Goal: Task Accomplishment & Management: Manage account settings

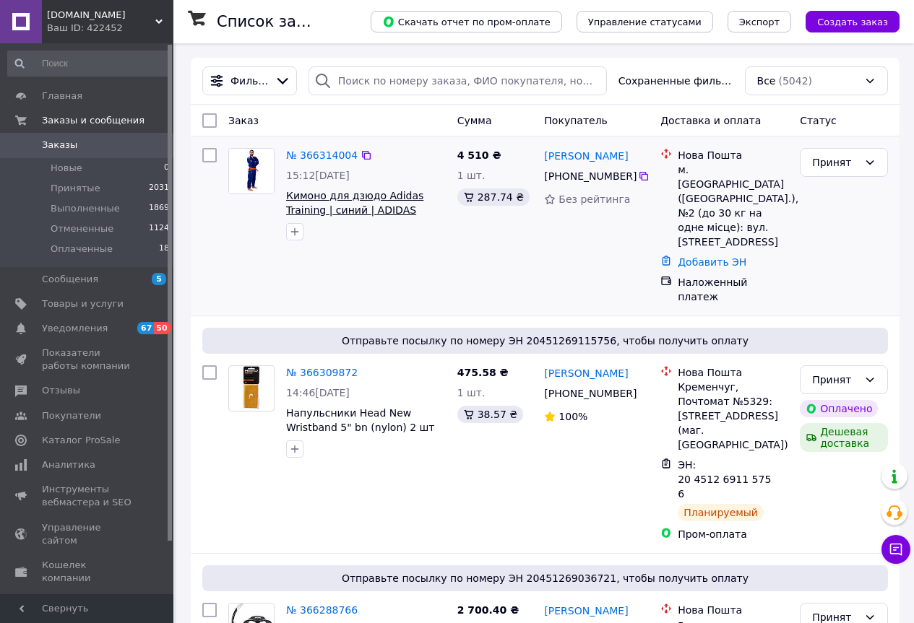
click at [361, 201] on span "Кимоно для дзюдо Adidas Training | синий | ADIDAS J500B" at bounding box center [354, 210] width 137 height 40
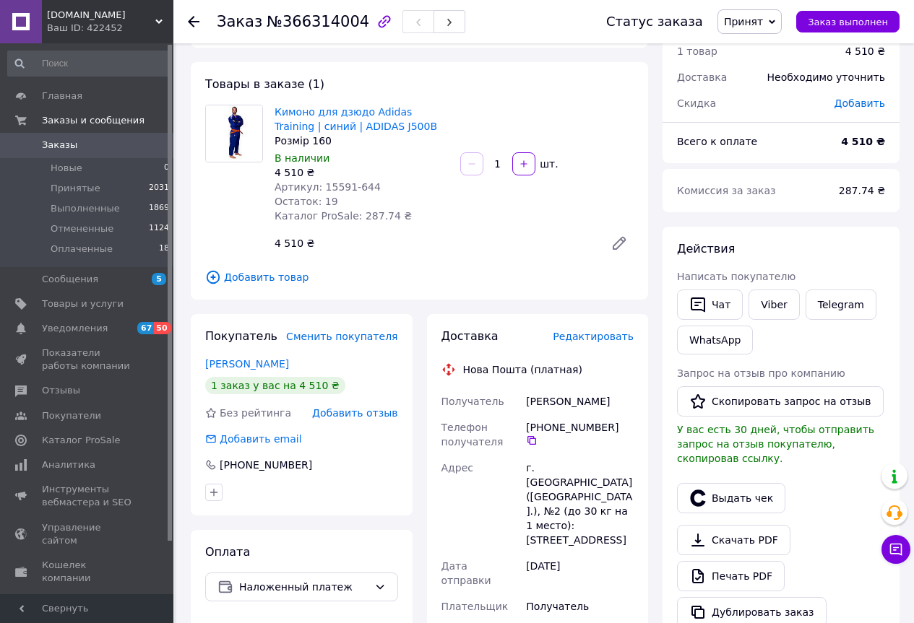
scroll to position [144, 0]
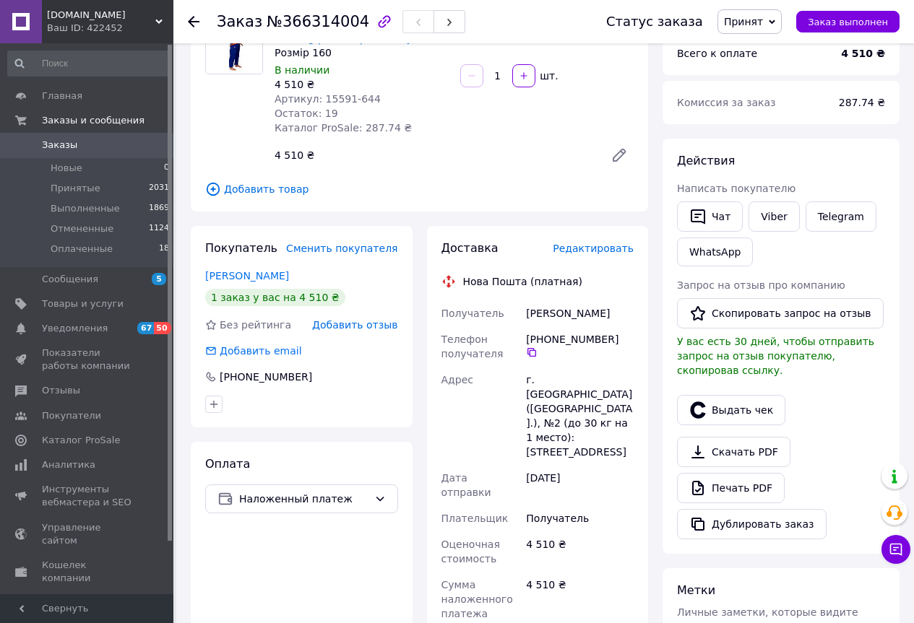
drag, startPoint x: 600, startPoint y: 342, endPoint x: 542, endPoint y: 339, distance: 58.6
click at [542, 339] on div "[PHONE_NUMBER]" at bounding box center [580, 345] width 108 height 26
copy div "0 95 326 73 48"
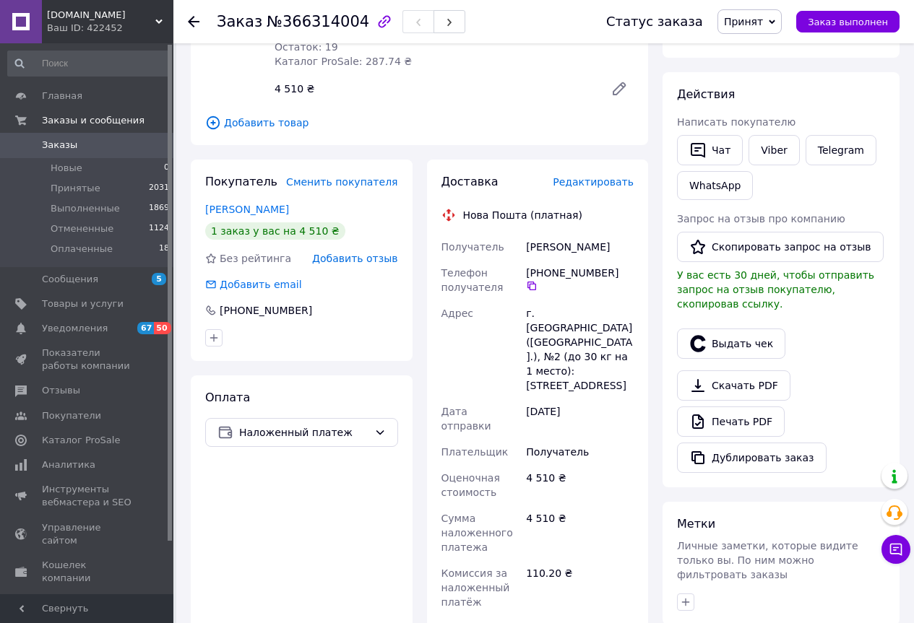
scroll to position [217, 0]
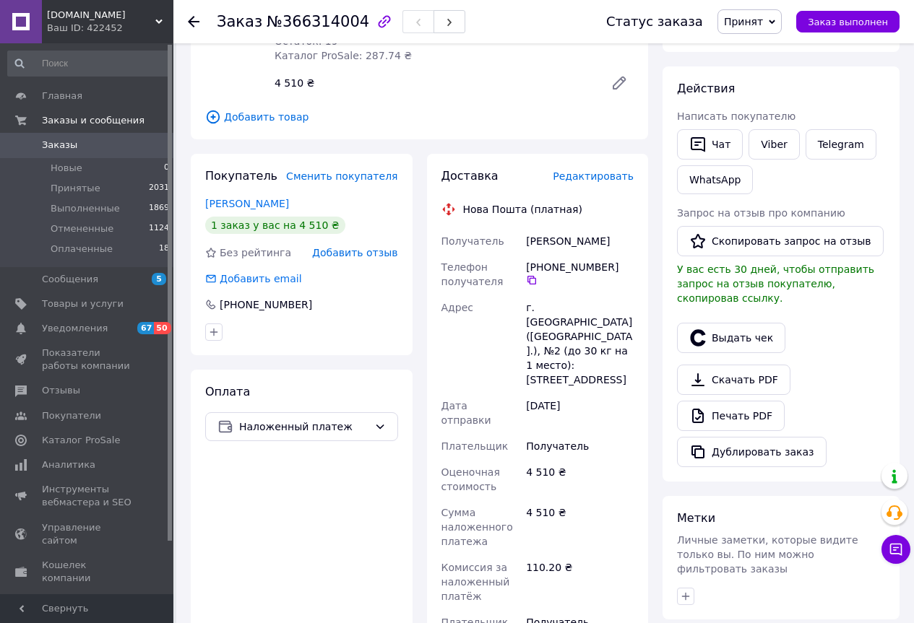
click at [324, 533] on div "Оплата Наложенный платеж" at bounding box center [302, 601] width 222 height 463
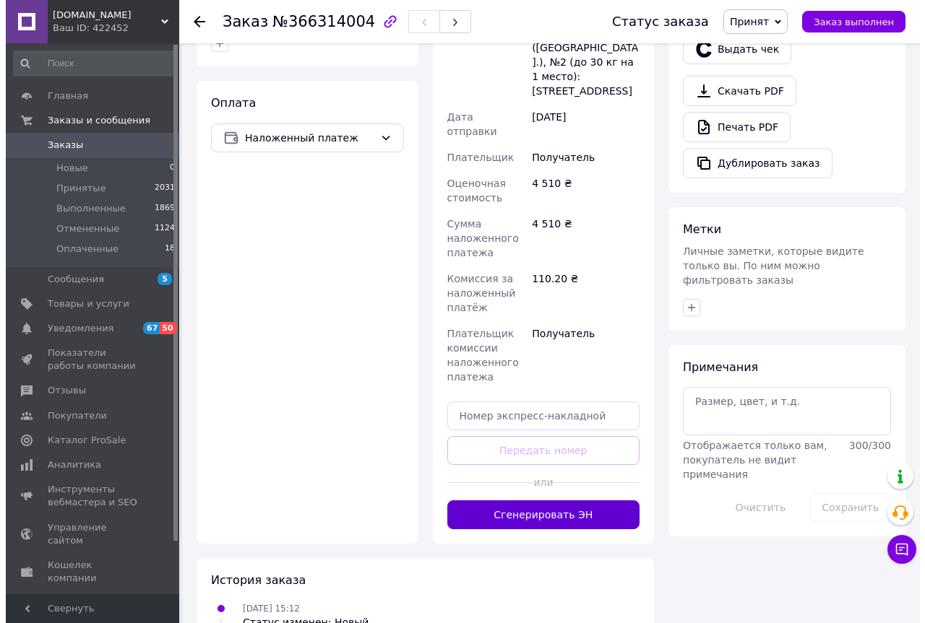
scroll to position [433, 0]
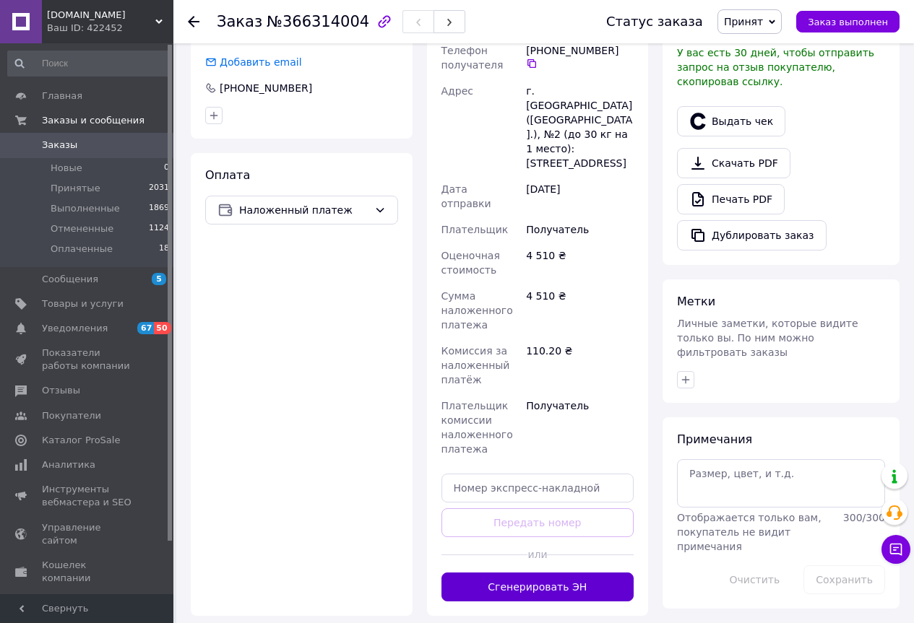
click at [527, 573] on button "Сгенерировать ЭН" at bounding box center [537, 587] width 193 height 29
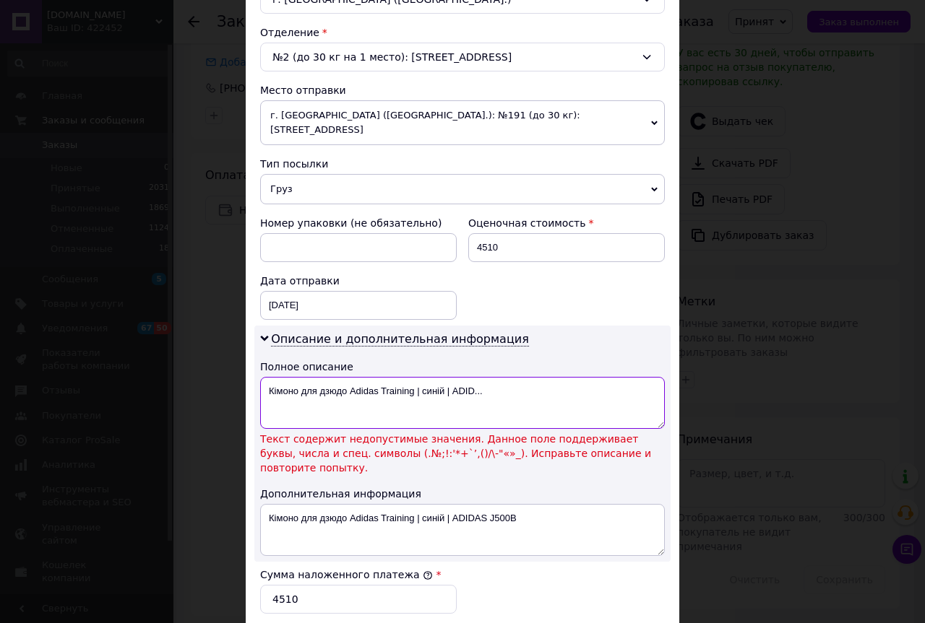
drag, startPoint x: 448, startPoint y: 378, endPoint x: 413, endPoint y: 381, distance: 34.7
click at [413, 381] on textarea "Кімоно для дзюдо Adidas Training | синій | ADID..." at bounding box center [462, 403] width 404 height 52
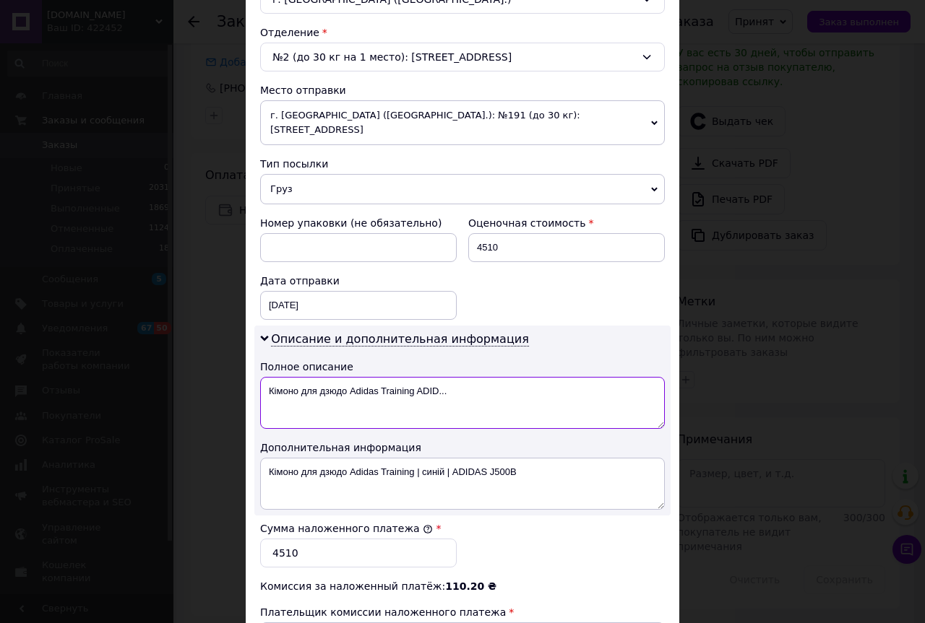
type textarea "Кімоно для дзюдо Adidas Training ADID..."
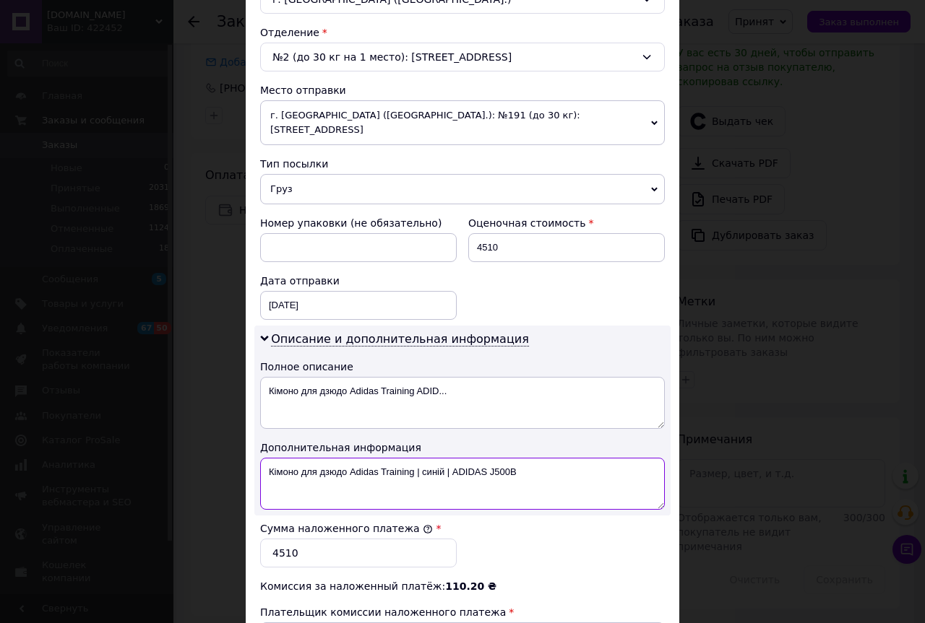
drag, startPoint x: 451, startPoint y: 456, endPoint x: 443, endPoint y: 456, distance: 8.7
click at [443, 458] on textarea "Кімоно для дзюдо Adidas Training | синій | ADIDAS J500B" at bounding box center [462, 484] width 404 height 52
drag, startPoint x: 422, startPoint y: 456, endPoint x: 415, endPoint y: 459, distance: 7.5
click at [415, 459] on textarea "Кімоно для дзюдо Adidas Training | синійADIDAS J500B" at bounding box center [462, 484] width 404 height 52
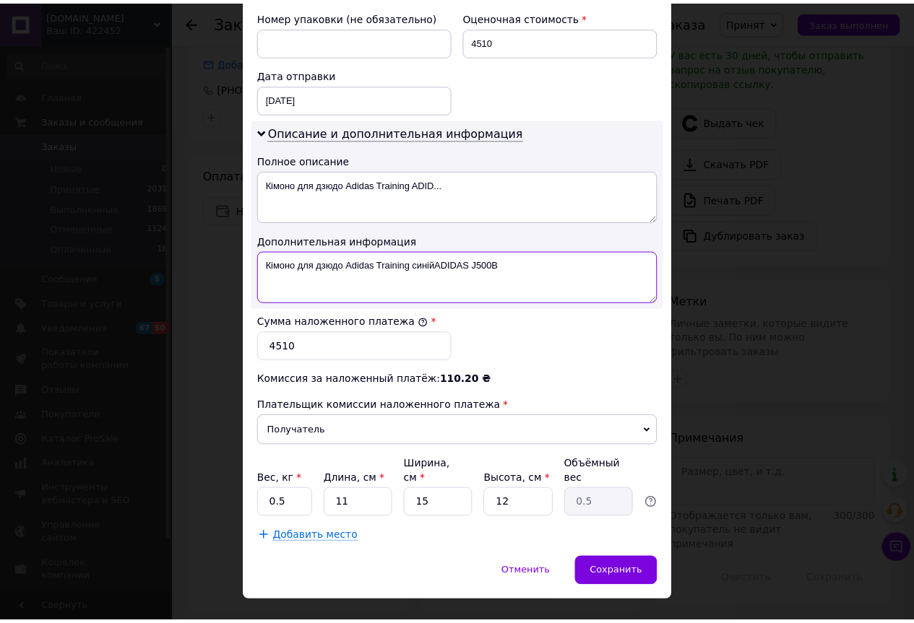
scroll to position [641, 0]
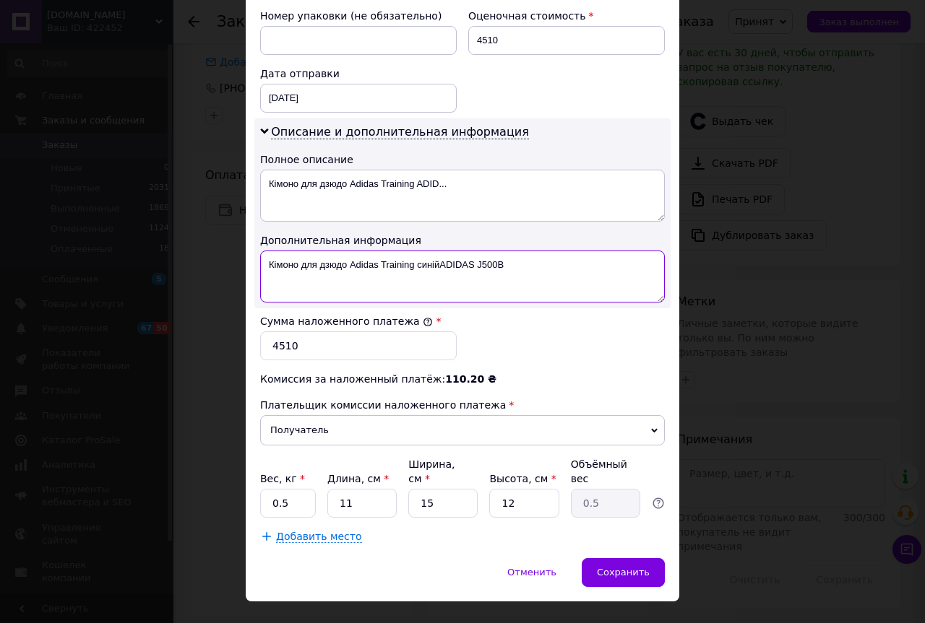
type textarea "Кімоно для дзюдо Adidas Training синійADIDAS J500B"
drag, startPoint x: 355, startPoint y: 478, endPoint x: 326, endPoint y: 469, distance: 30.2
click at [327, 489] on input "11" at bounding box center [361, 503] width 69 height 29
type input "2"
type input "0.1"
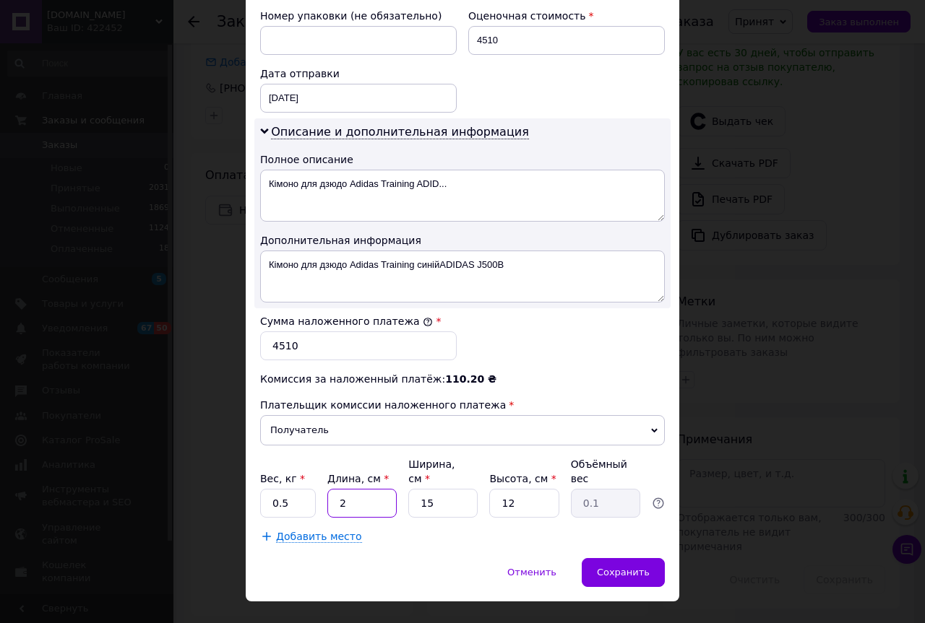
type input "25"
type input "1.13"
type input "25"
drag, startPoint x: 435, startPoint y: 477, endPoint x: 404, endPoint y: 469, distance: 31.4
click at [404, 469] on div "Вес, кг * 0.5 Длина, см * 25 Ширина, см * 15 Высота, см * 12 Объёмный вес 1.13" at bounding box center [462, 487] width 404 height 61
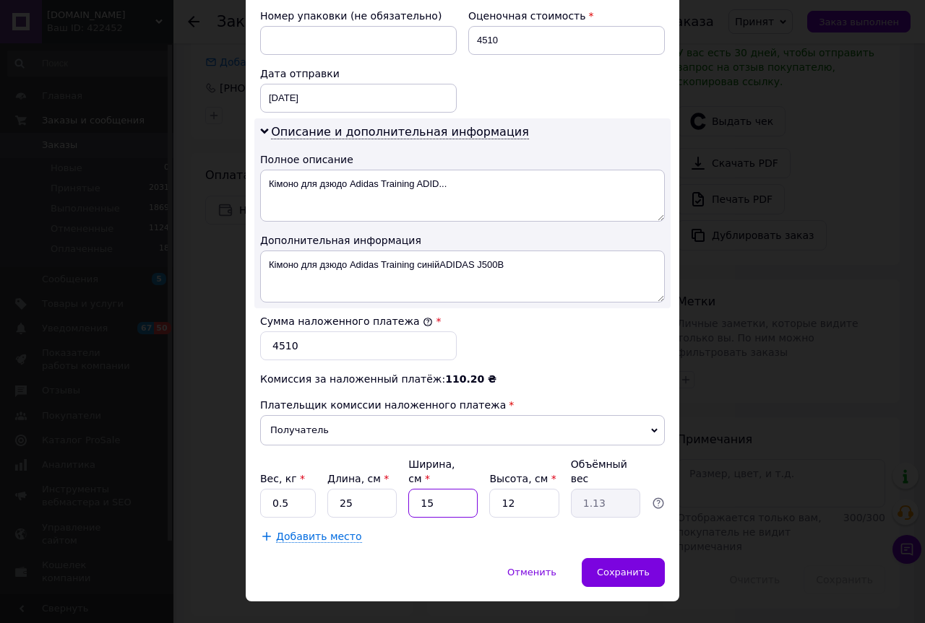
type input "2"
type input "0.15"
type input "20"
type input "1.5"
type input "20"
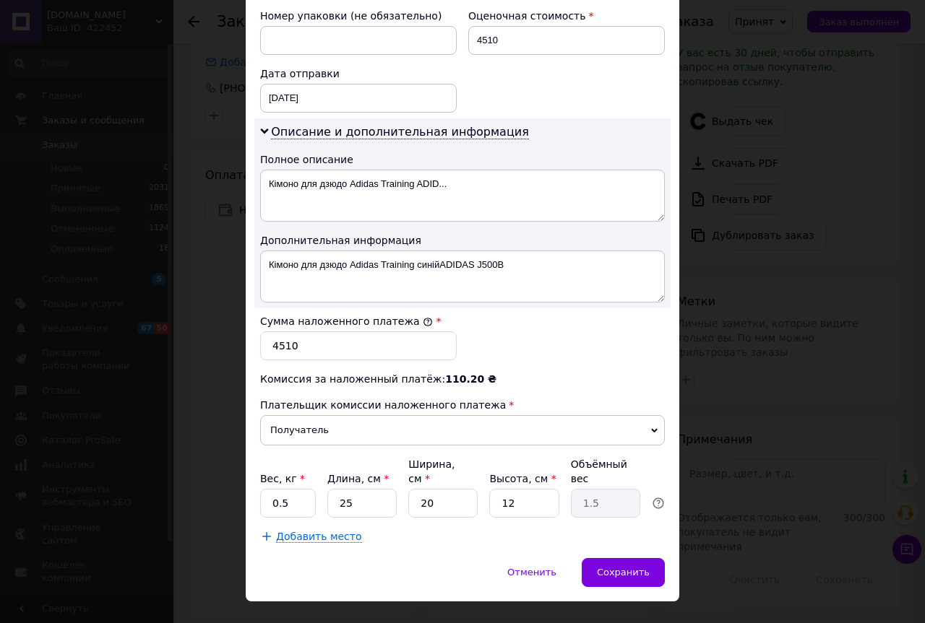
click at [438, 558] on div "Отменить   Сохранить" at bounding box center [462, 579] width 433 height 43
drag, startPoint x: 509, startPoint y: 479, endPoint x: 498, endPoint y: 477, distance: 11.8
click at [498, 489] on input "12" at bounding box center [523, 503] width 69 height 29
click at [472, 523] on div "Способ доставки Нова Пошта (платная) Плательщик Получатель Отправитель Фамилия …" at bounding box center [462, 6] width 433 height 1104
click at [620, 567] on span "Сохранить" at bounding box center [623, 572] width 53 height 11
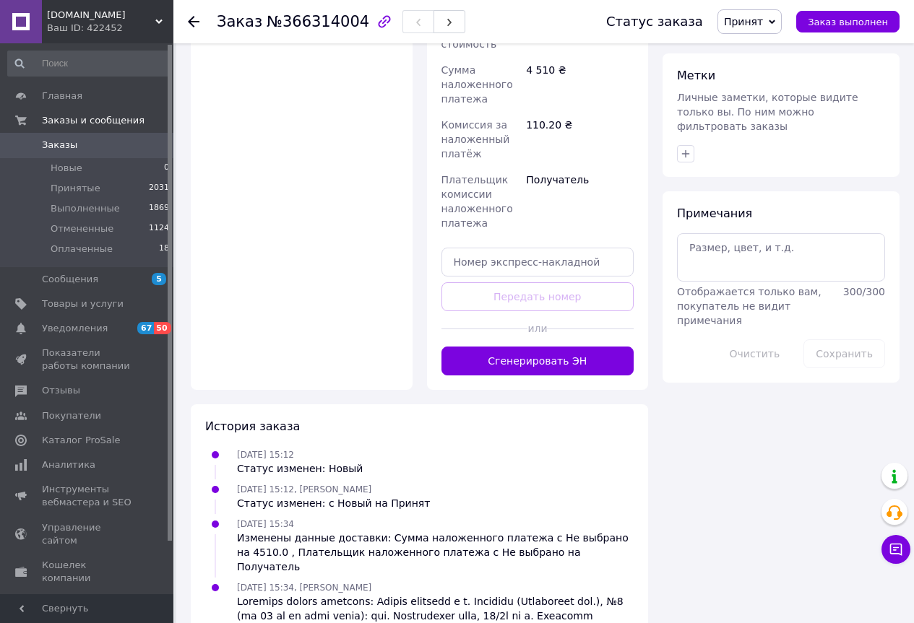
scroll to position [399, 0]
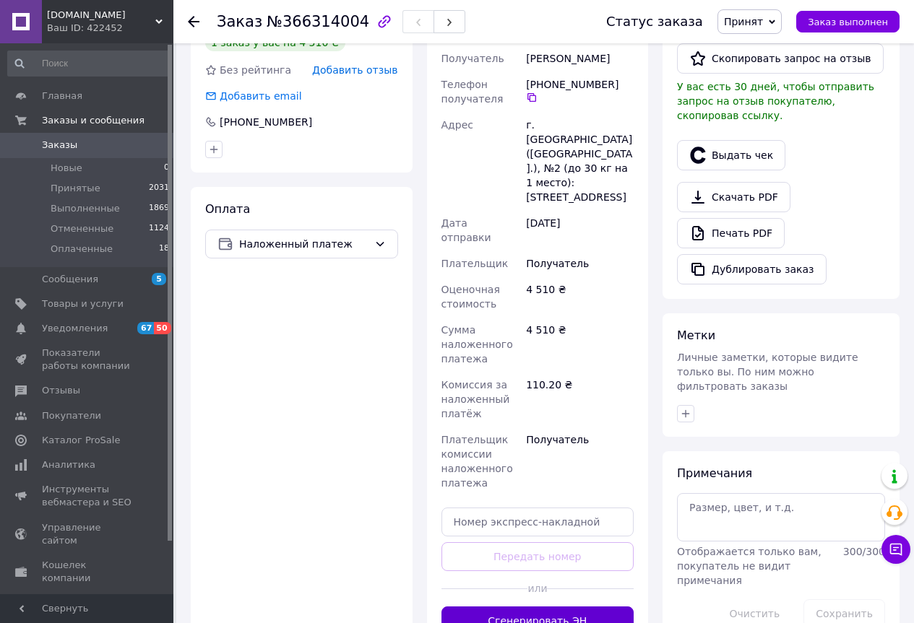
click at [510, 607] on button "Сгенерировать ЭН" at bounding box center [537, 621] width 193 height 29
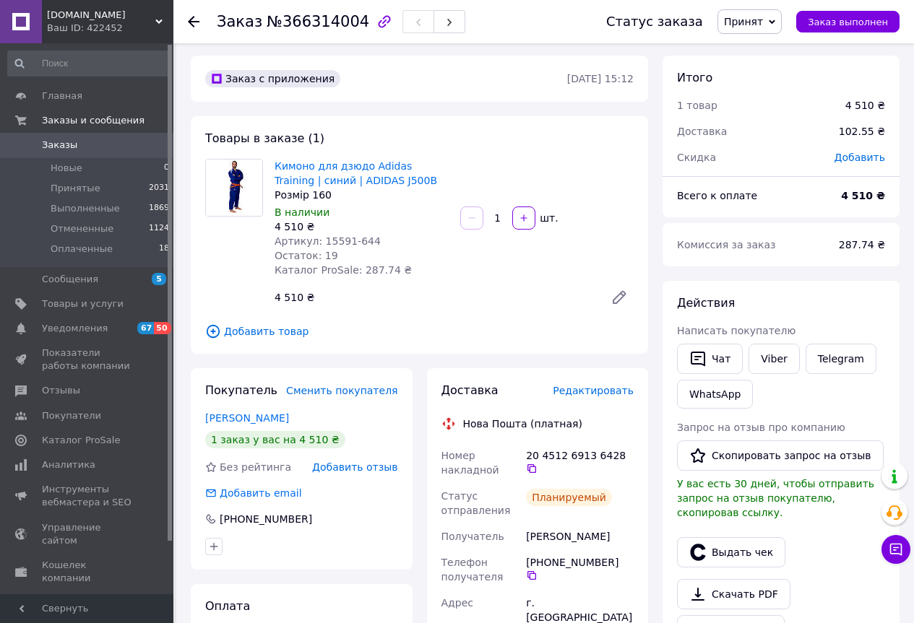
scroll to position [0, 0]
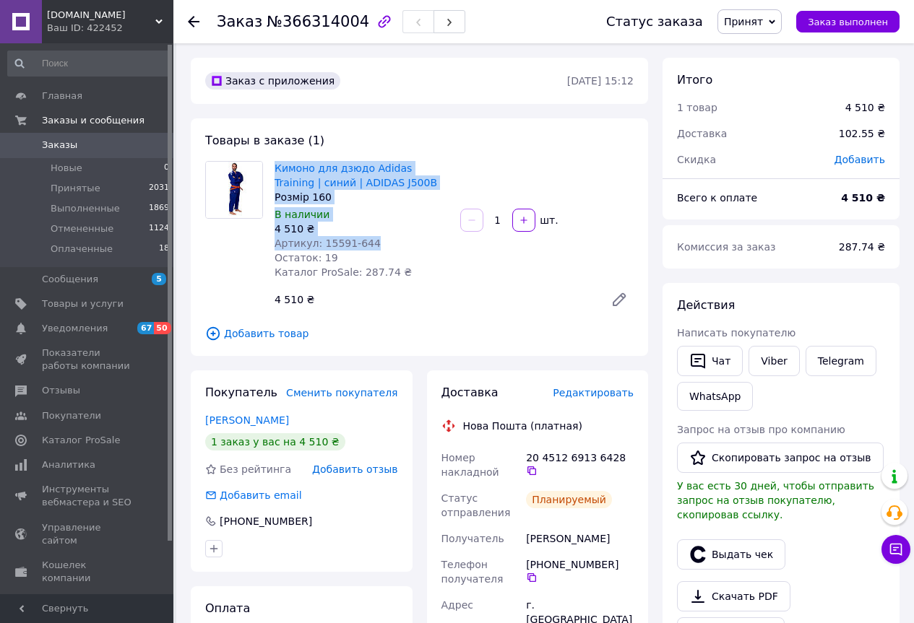
drag, startPoint x: 270, startPoint y: 164, endPoint x: 415, endPoint y: 243, distance: 164.5
click at [415, 243] on div "Кимоно для дзюдо Adidas Training | синий | ADIDAS J500B Розмір 160 В наличии 4 …" at bounding box center [362, 220] width 186 height 124
copy div "Кимоно для дзюдо Adidas Training | синий | ADIDAS J500B Розмір 160 В наличии 4 …"
click at [50, 139] on span "Заказы" at bounding box center [59, 145] width 35 height 13
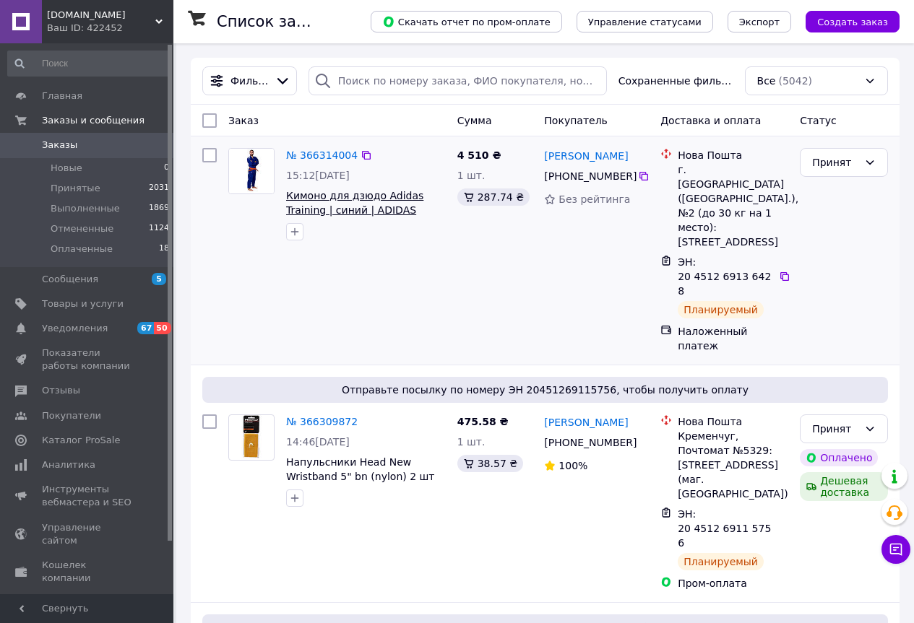
click at [370, 205] on span "Кимоно для дзюдо Adidas Training | синий | ADIDAS J500B" at bounding box center [354, 210] width 137 height 40
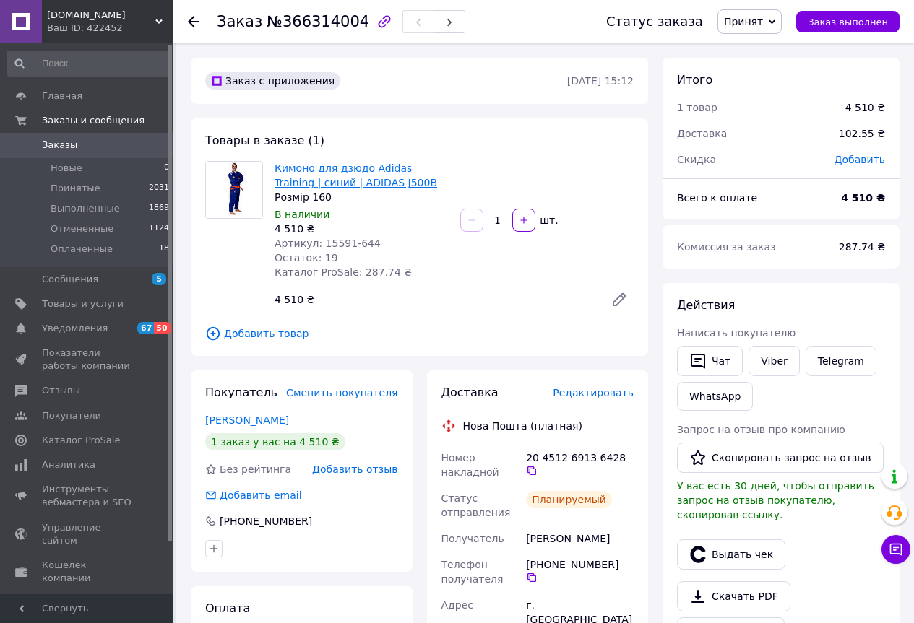
click at [316, 170] on link "Кимоно для дзюдо Adidas Training | синий | ADIDAS J500B" at bounding box center [355, 176] width 163 height 26
